Goal: Find specific page/section: Find specific page/section

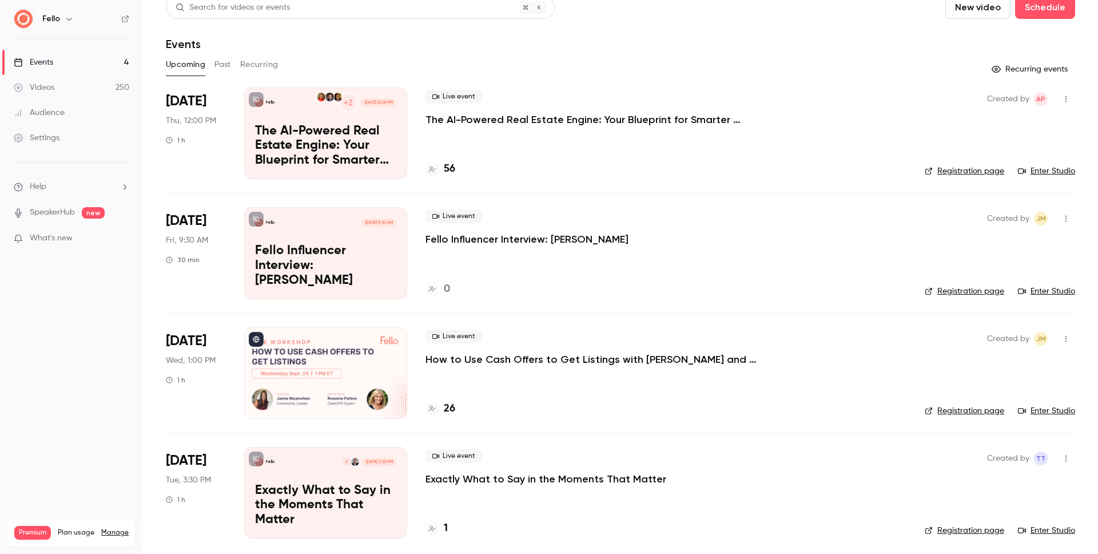
scroll to position [16, 0]
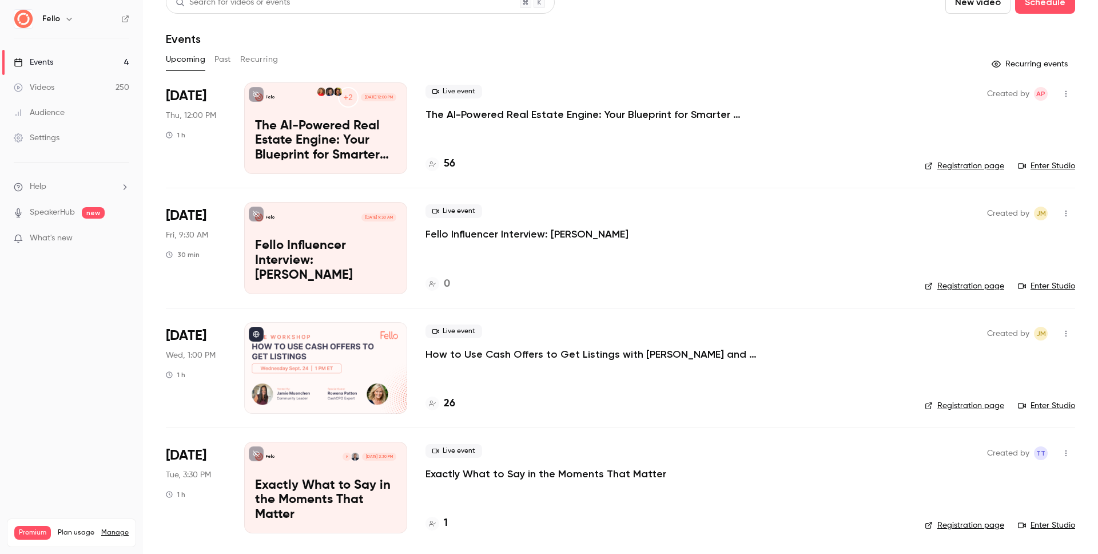
click at [956, 407] on link "Registration page" at bounding box center [964, 405] width 79 height 11
